Goal: Information Seeking & Learning: Learn about a topic

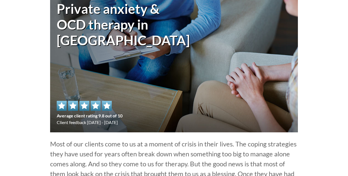
scroll to position [61, 0]
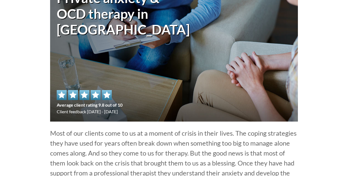
click at [96, 104] on span "Average client rating 9.8 out of 10" at bounding box center [90, 104] width 66 height 7
click at [106, 92] on img at bounding box center [84, 95] width 55 height 10
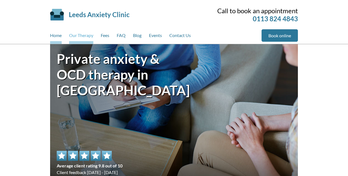
scroll to position [62, 0]
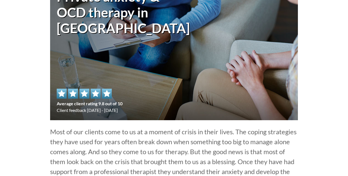
click at [93, 102] on span "Average client rating 9.8 out of 10" at bounding box center [90, 103] width 66 height 7
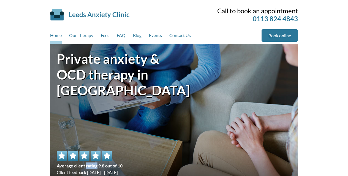
scroll to position [111, 0]
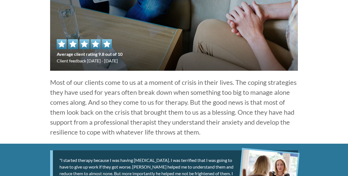
click at [116, 52] on span "Average client rating 9.8 out of 10" at bounding box center [90, 54] width 66 height 7
click at [98, 44] on img at bounding box center [84, 44] width 55 height 10
click at [99, 42] on img at bounding box center [84, 44] width 55 height 10
click at [99, 62] on div "Average client rating 9.8 out of 10 Client feedback [DATE] - [DATE]" at bounding box center [90, 51] width 66 height 25
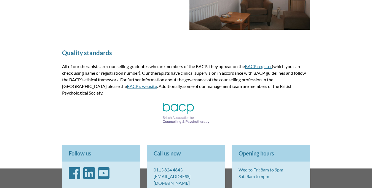
scroll to position [724, 0]
click at [263, 63] on div "Quality standards All of our therapists are counselling graduates who are membe…" at bounding box center [185, 87] width 261 height 101
click at [263, 66] on link "BACP register" at bounding box center [258, 66] width 27 height 5
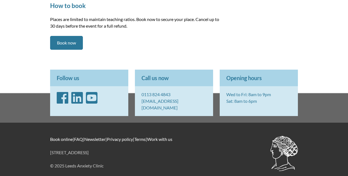
scroll to position [755, 0]
click at [128, 136] on link "Privacy policy" at bounding box center [120, 138] width 26 height 5
